Goal: Task Accomplishment & Management: Manage account settings

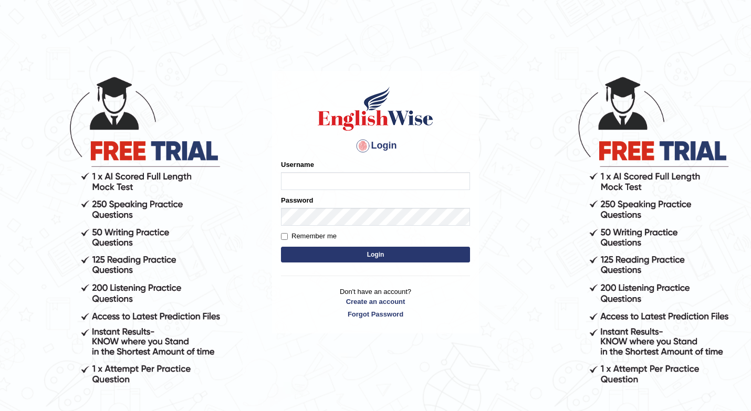
type input "shuja"
click at [349, 256] on button "Login" at bounding box center [375, 255] width 189 height 16
